Goal: Task Accomplishment & Management: Use online tool/utility

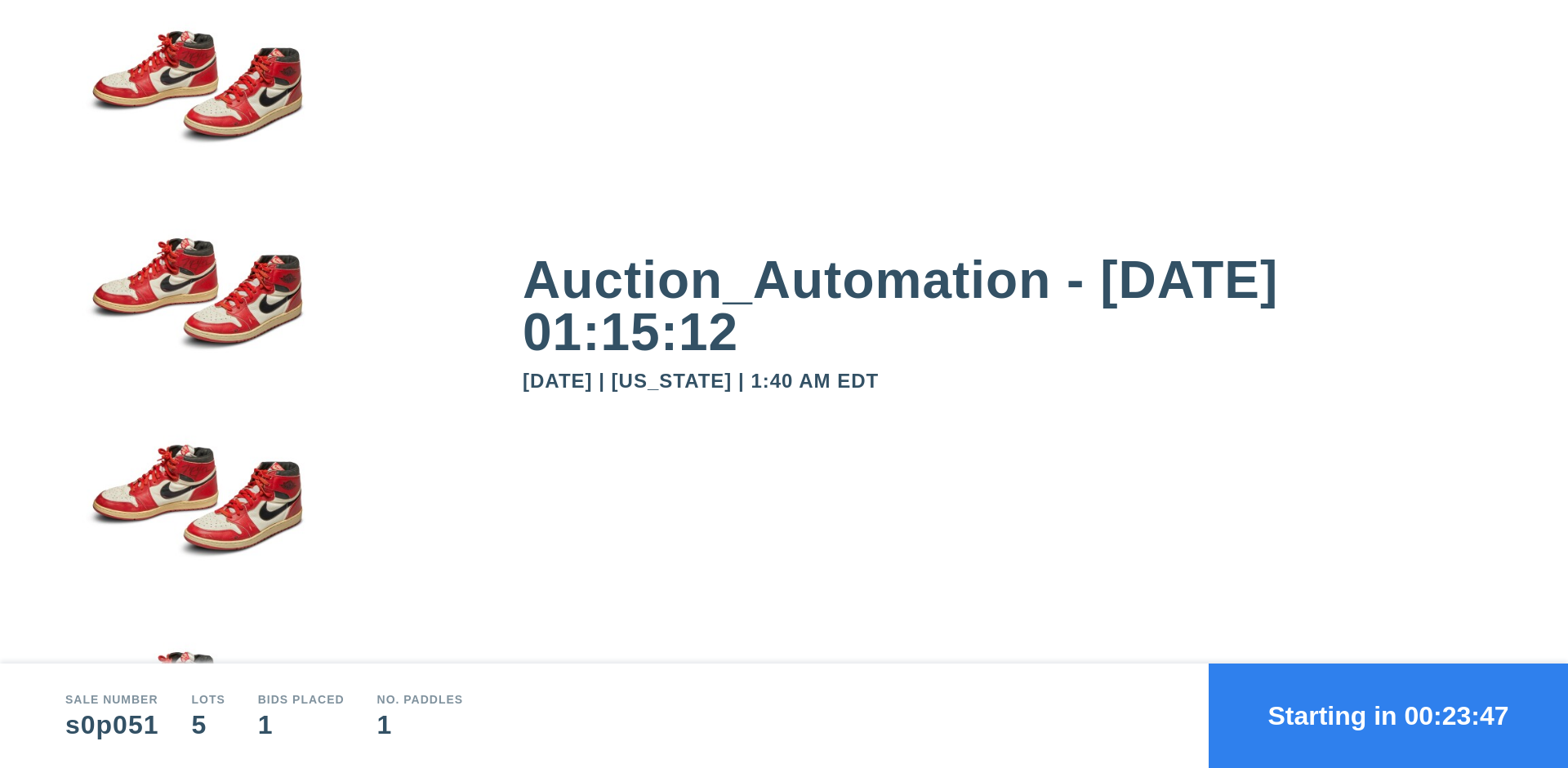
click at [1389, 716] on button "Starting in 00:23:47" at bounding box center [1388, 716] width 359 height 105
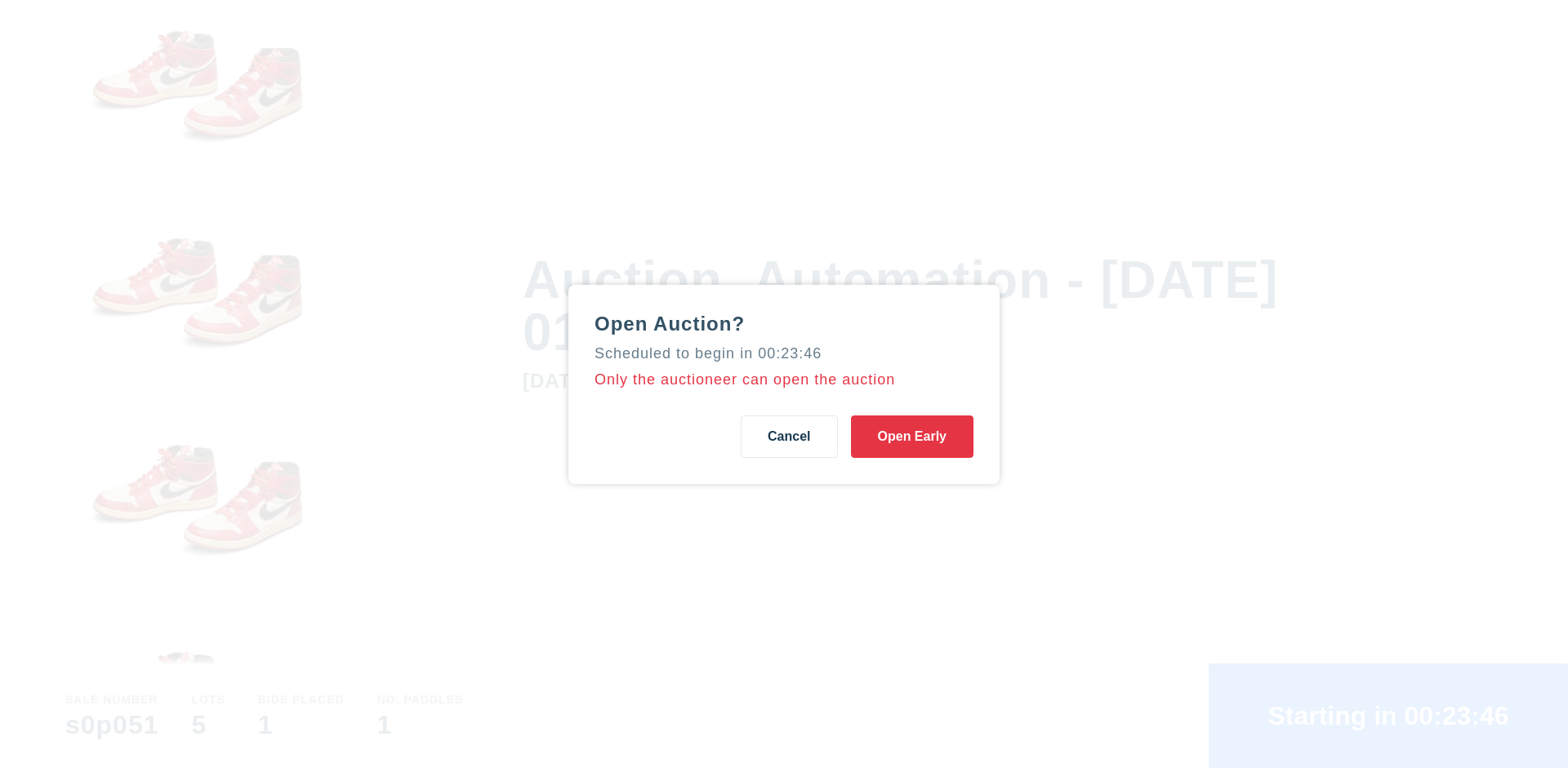
click at [912, 436] on button "Open Early" at bounding box center [912, 437] width 123 height 43
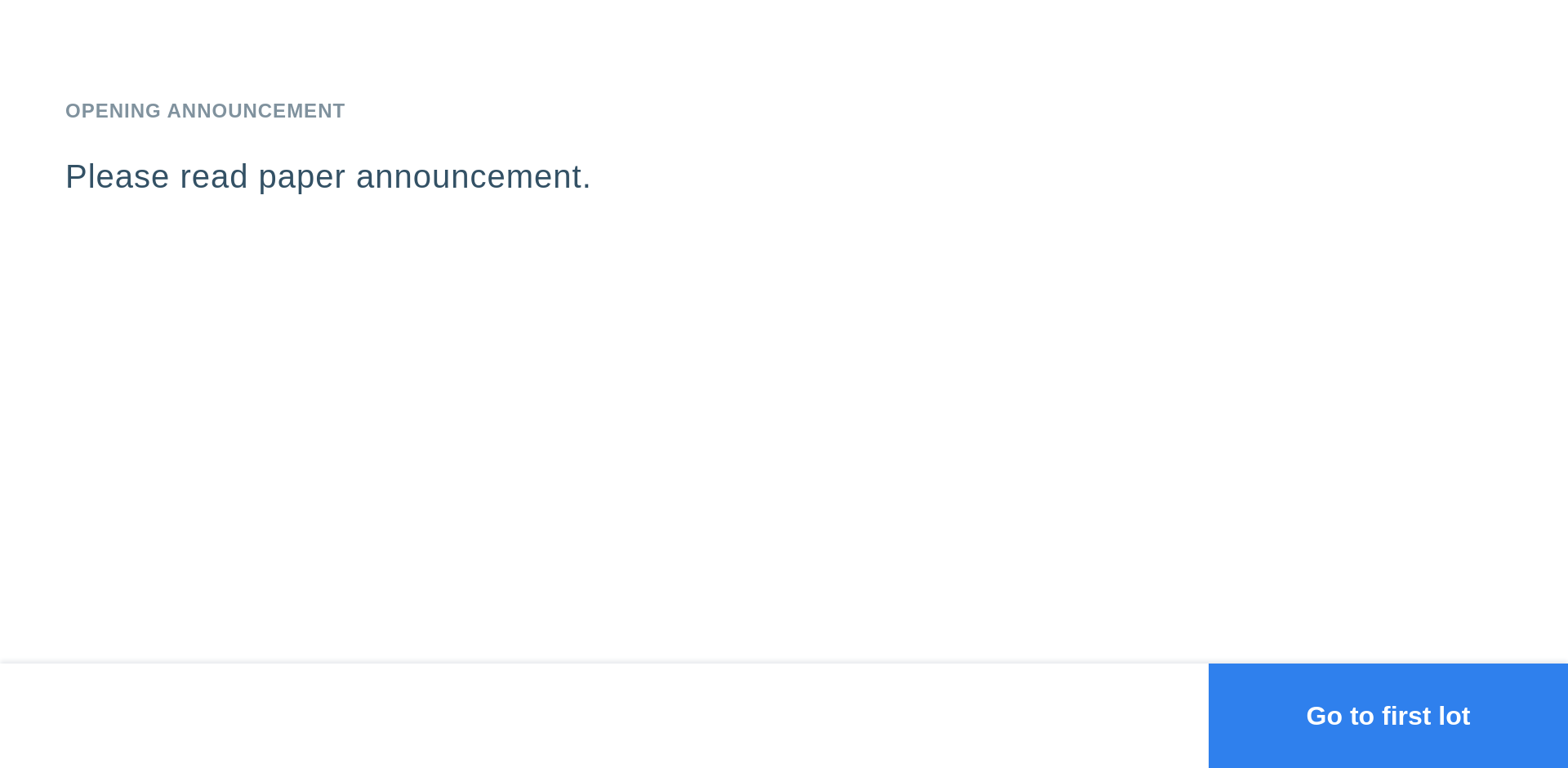
click at [1389, 716] on button "Go to first lot" at bounding box center [1388, 716] width 359 height 105
